Goal: Information Seeking & Learning: Learn about a topic

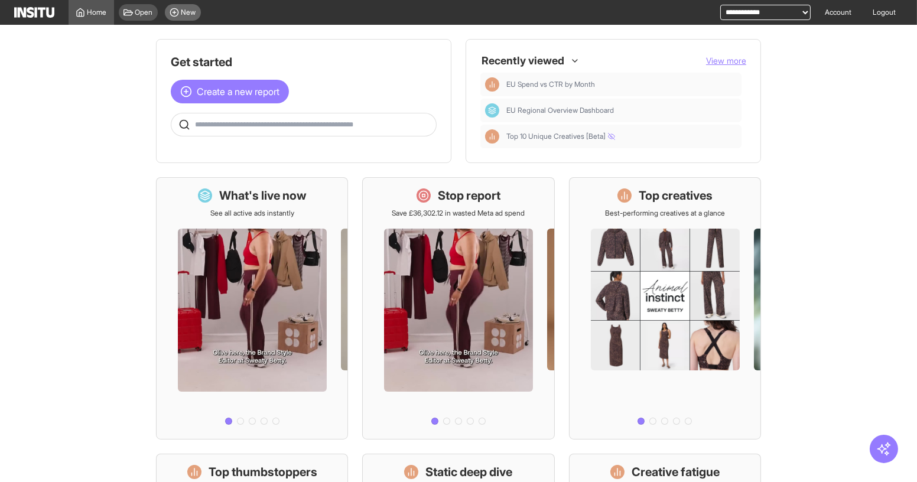
click at [177, 12] on icon at bounding box center [174, 12] width 9 height 9
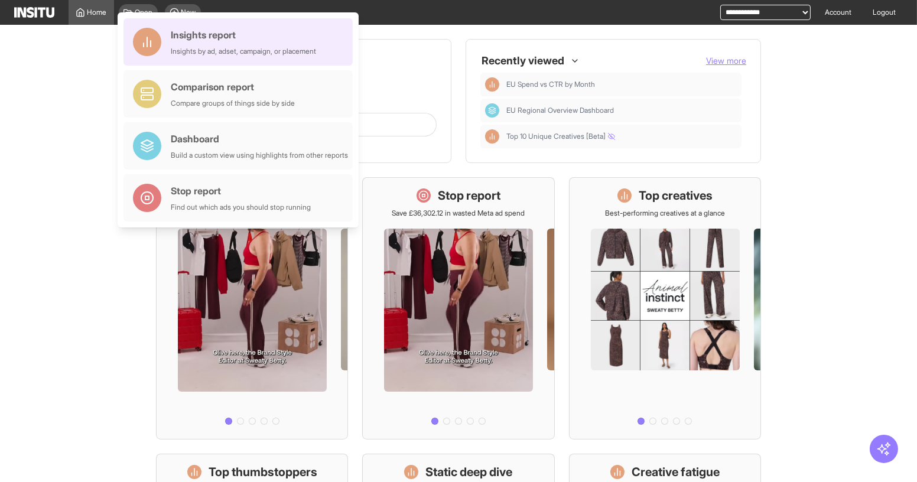
click at [227, 36] on div "Insights report" at bounding box center [243, 35] width 145 height 14
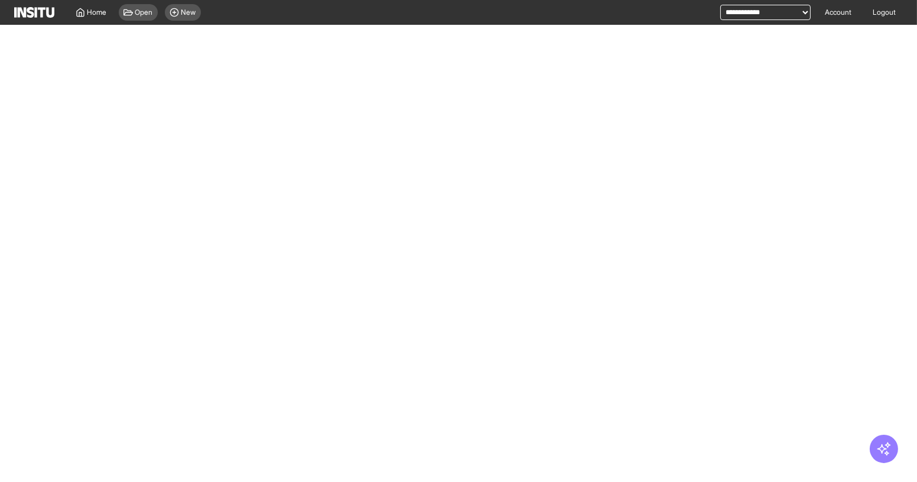
select select "**"
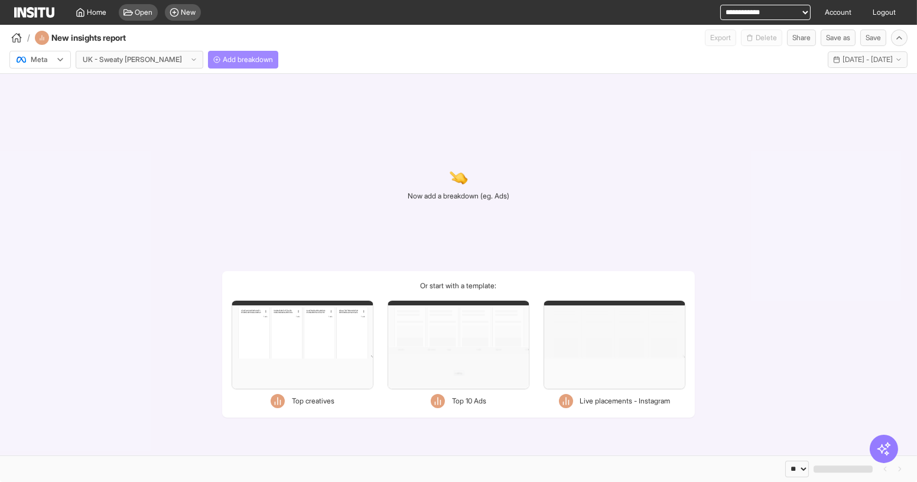
click at [223, 57] on span "Add breakdown" at bounding box center [248, 59] width 50 height 9
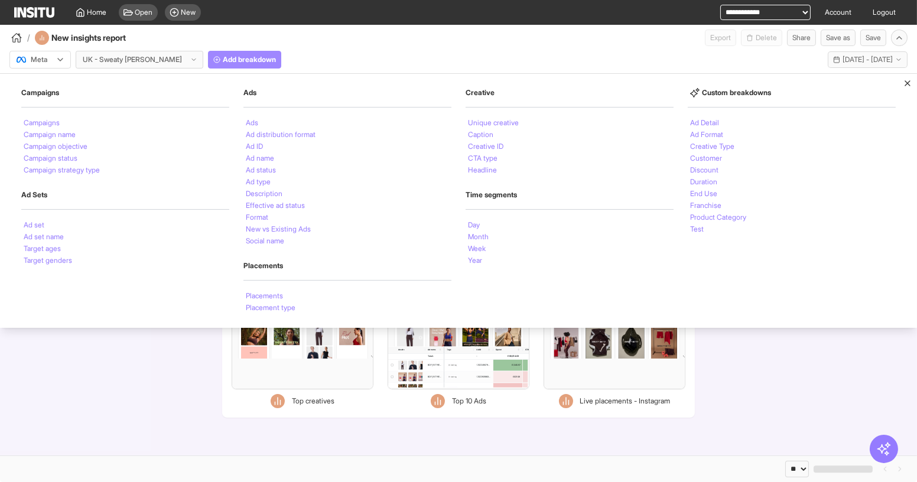
click at [223, 63] on span "Add breakdown" at bounding box center [249, 59] width 53 height 9
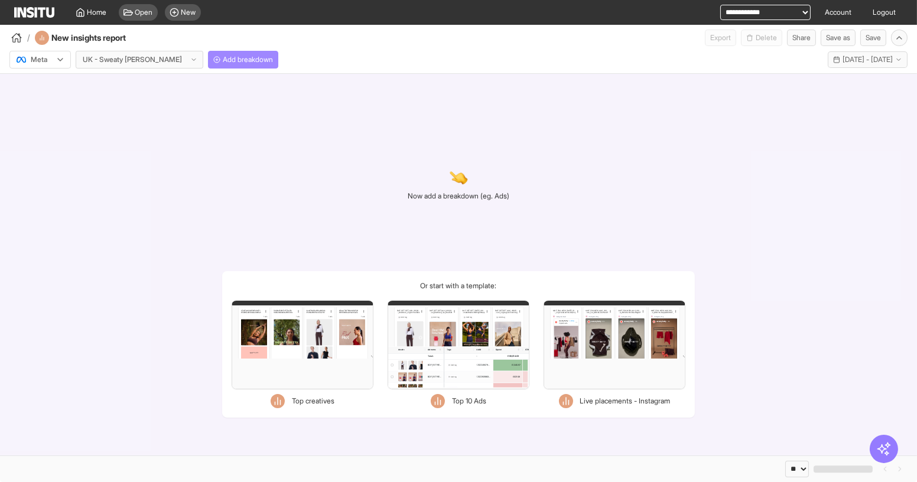
click at [223, 63] on span "Add breakdown" at bounding box center [248, 59] width 50 height 9
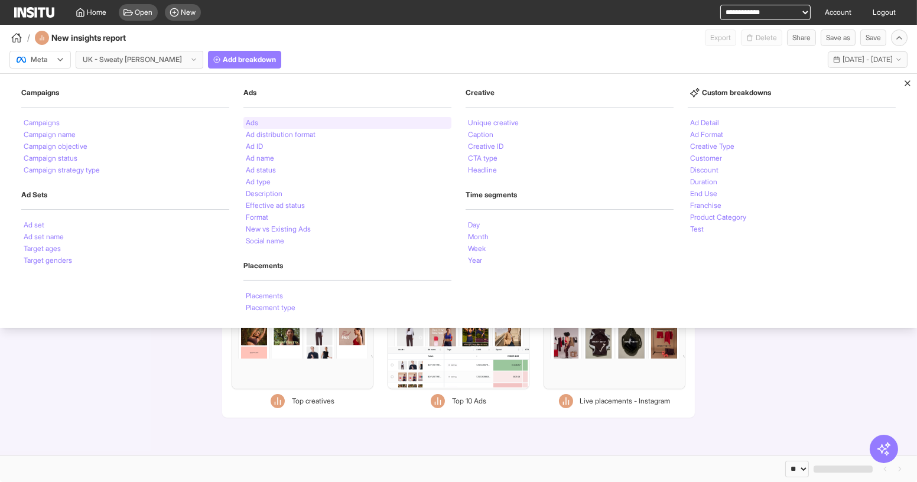
click at [250, 124] on li "Ads" at bounding box center [252, 122] width 12 height 7
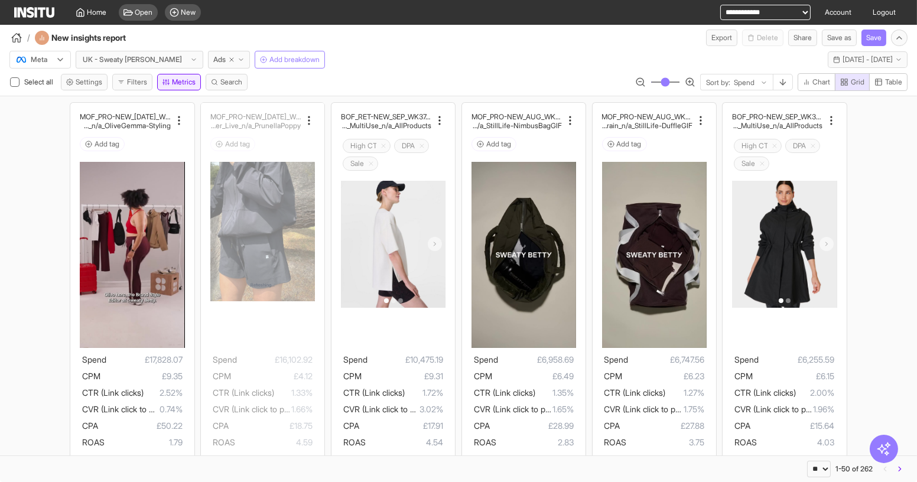
click at [174, 81] on button "Metrics" at bounding box center [179, 82] width 44 height 17
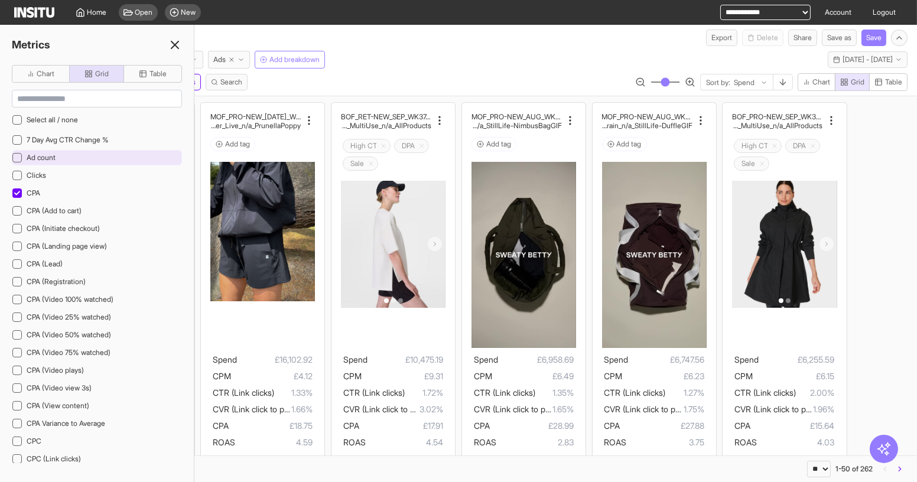
click at [66, 154] on div "Ad count" at bounding box center [97, 157] width 170 height 15
click at [885, 82] on span "Table" at bounding box center [893, 81] width 17 height 9
click at [841, 84] on rect "button" at bounding box center [842, 84] width 2 height 2
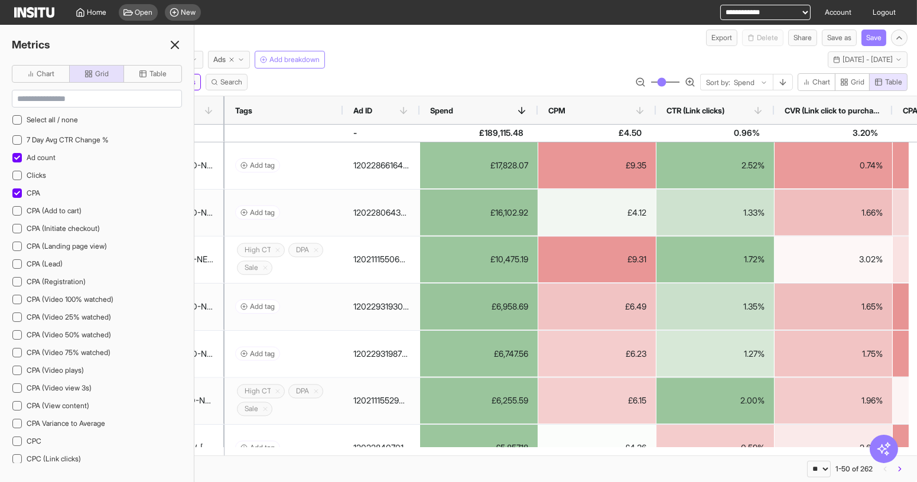
click at [178, 47] on icon at bounding box center [175, 45] width 14 height 14
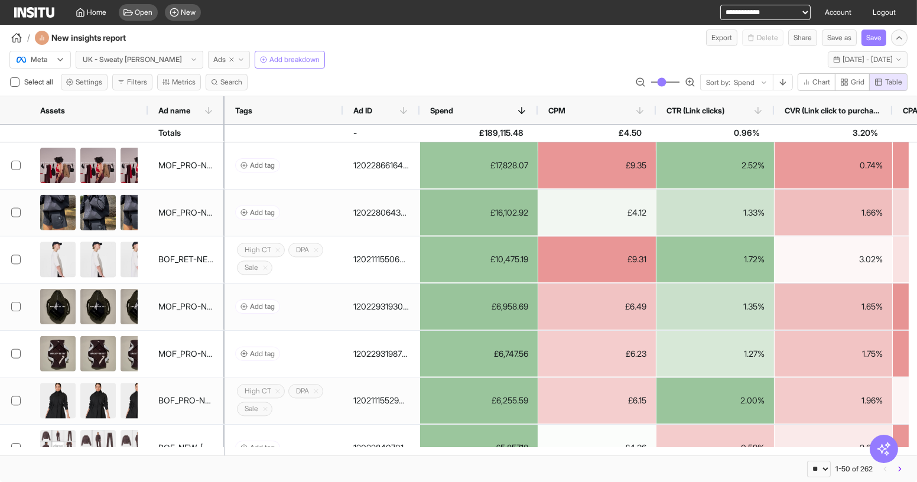
click at [228, 61] on icon "button" at bounding box center [231, 59] width 7 height 7
select select "**"
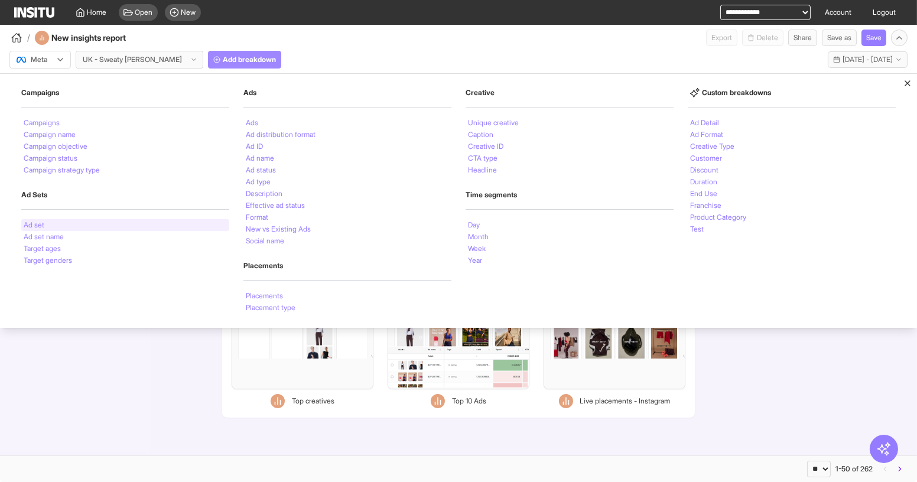
click at [69, 222] on div "Ad set" at bounding box center [125, 225] width 208 height 12
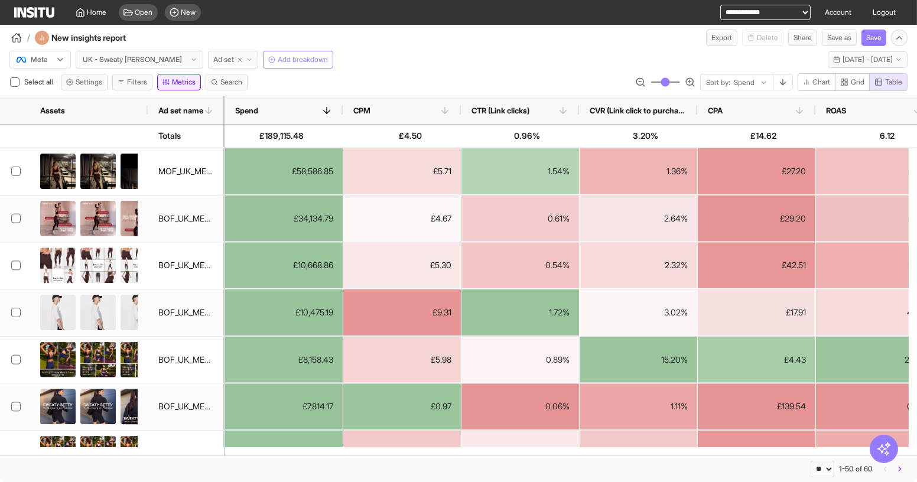
click at [177, 81] on button "Metrics" at bounding box center [179, 82] width 44 height 17
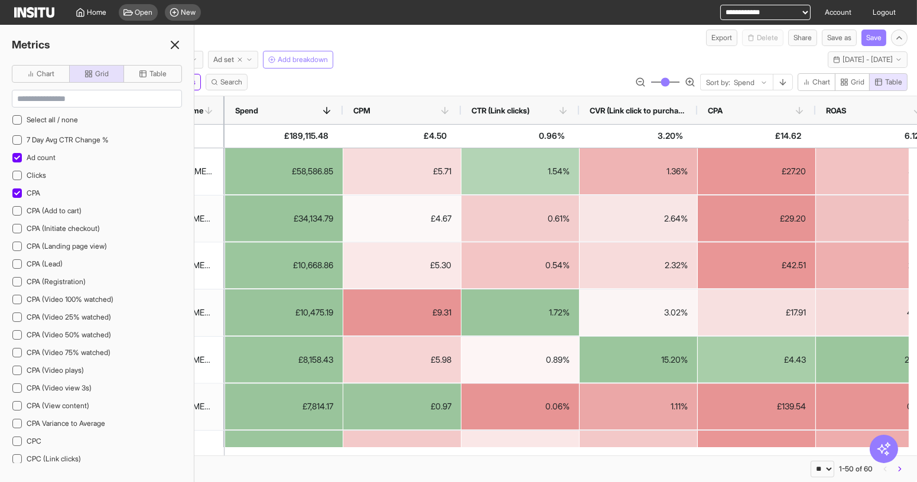
click at [98, 84] on div "Select all / none 7 Day Avg CTR Change % Ad count Clicks CPA CPA (Add to cart) …" at bounding box center [97, 273] width 170 height 381
click at [150, 73] on span "Table" at bounding box center [158, 73] width 17 height 9
click at [32, 157] on span "Ad count" at bounding box center [41, 157] width 29 height 9
click at [175, 38] on icon at bounding box center [175, 45] width 14 height 14
